Goal: Find specific page/section: Find specific page/section

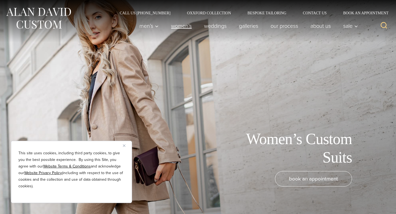
click at [183, 28] on link "Women’s" at bounding box center [181, 25] width 33 height 11
click at [182, 27] on link "Women’s" at bounding box center [181, 25] width 33 height 11
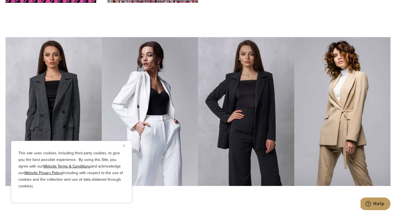
scroll to position [1790, 0]
